Goal: Transaction & Acquisition: Purchase product/service

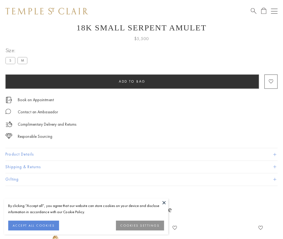
scroll to position [22, 0]
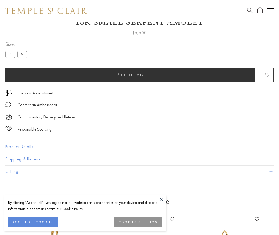
click at [130, 75] on span "Add to bag" at bounding box center [130, 75] width 26 height 5
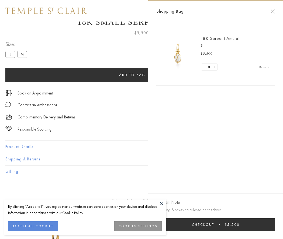
click at [219, 225] on button "Checkout $5,500" at bounding box center [215, 224] width 118 height 13
